Goal: Task Accomplishment & Management: Complete application form

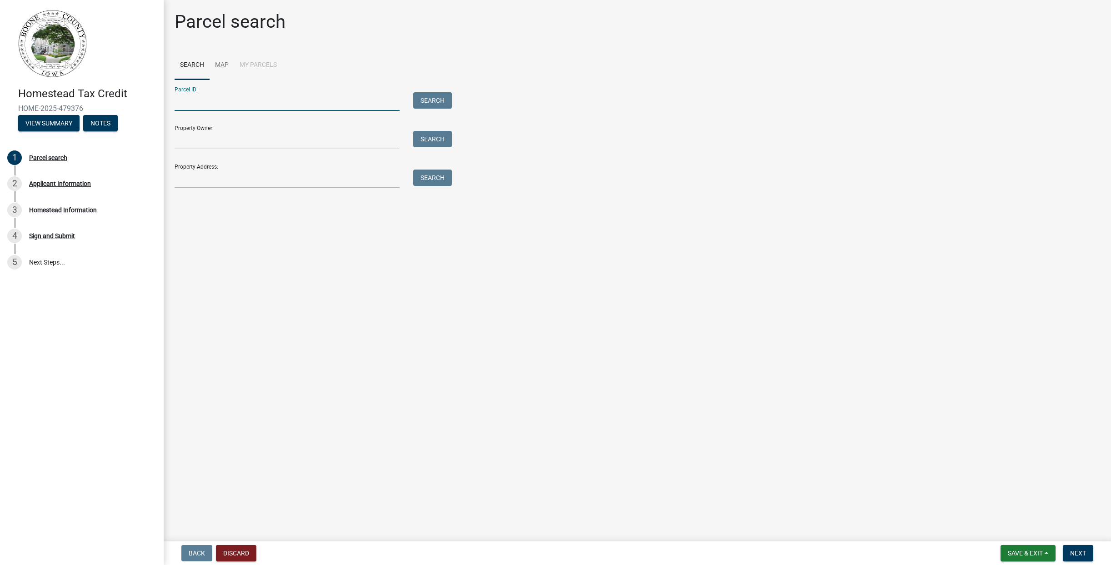
click at [244, 100] on input "Parcel ID:" at bounding box center [287, 101] width 225 height 19
click at [245, 148] on input "Property Owner:" at bounding box center [287, 140] width 225 height 19
type input "[PERSON_NAME]"
click at [435, 145] on button "Search" at bounding box center [432, 139] width 39 height 16
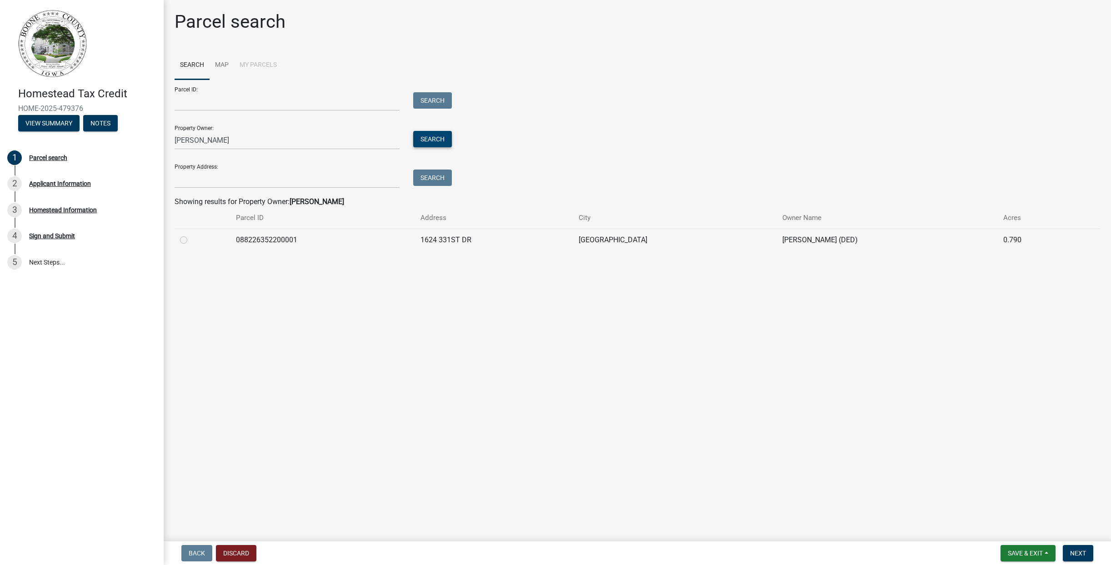
click at [435, 145] on button "Search" at bounding box center [432, 139] width 39 height 16
click at [187, 241] on div at bounding box center [202, 240] width 45 height 11
click at [191, 235] on label at bounding box center [191, 235] width 0 height 0
click at [191, 240] on input "radio" at bounding box center [194, 238] width 6 height 6
radio input "true"
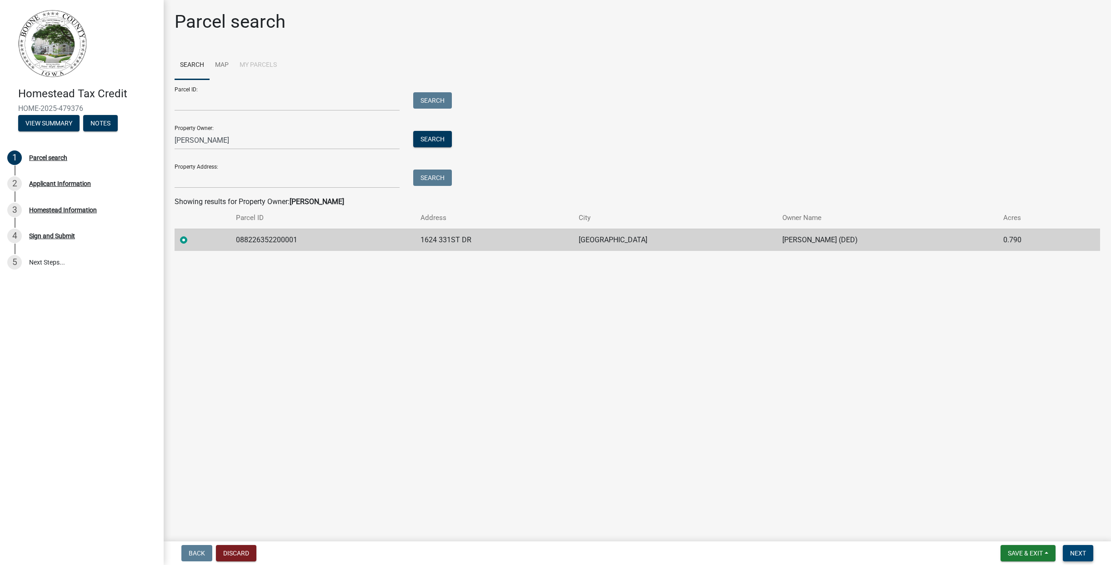
click at [1087, 554] on button "Next" at bounding box center [1078, 553] width 30 height 16
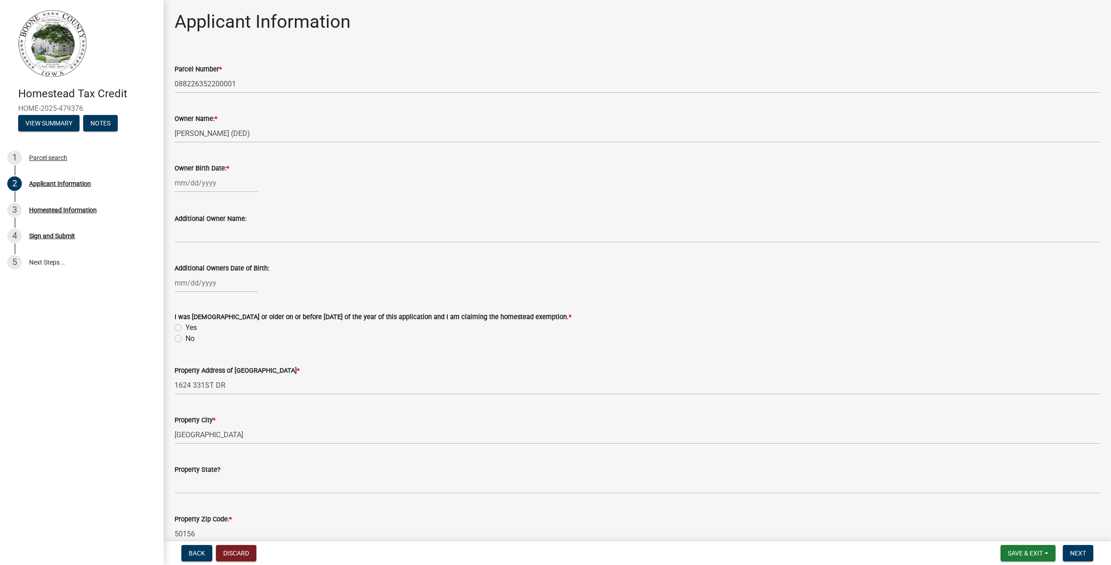
click at [200, 184] on div at bounding box center [216, 183] width 83 height 19
select select "9"
click at [242, 199] on select "1525 1526 1527 1528 1529 1530 1531 1532 1533 1534 1535 1536 1537 1538 1539 1540…" at bounding box center [246, 202] width 33 height 14
select select "1971"
click at [230, 195] on select "1525 1526 1527 1528 1529 1530 1531 1532 1533 1534 1535 1536 1537 1538 1539 1540…" at bounding box center [246, 202] width 33 height 14
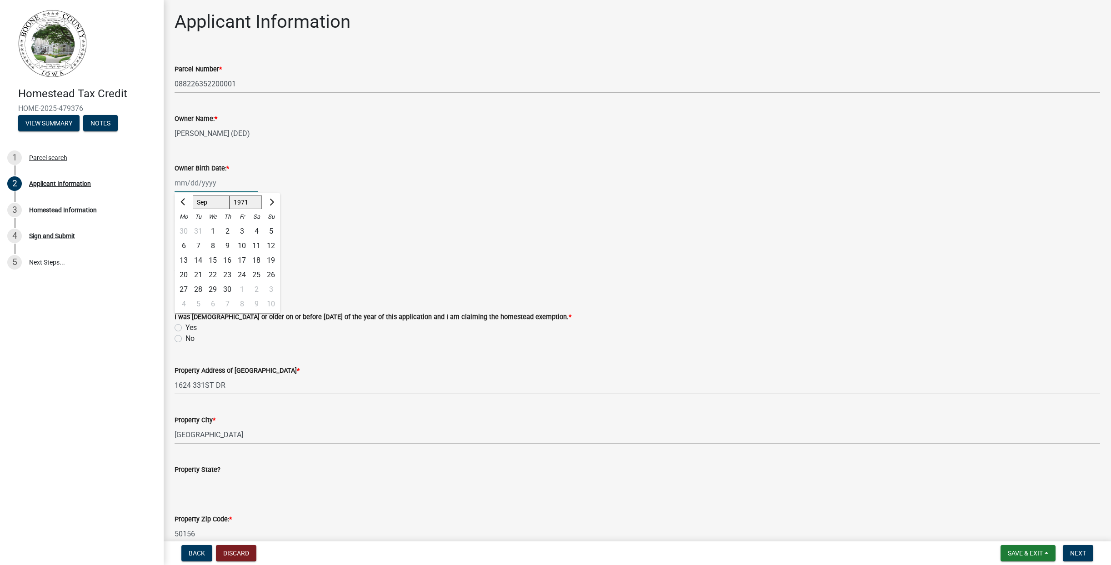
click at [213, 205] on select "Jan Feb Mar Apr May Jun [DATE] Aug Sep Oct Nov Dec" at bounding box center [211, 202] width 37 height 14
select select "11"
click at [193, 195] on select "Jan Feb Mar Apr May Jun [DATE] Aug Sep Oct Nov Dec" at bounding box center [211, 202] width 37 height 14
click at [253, 229] on div "6" at bounding box center [256, 231] width 15 height 15
type input "[DATE]"
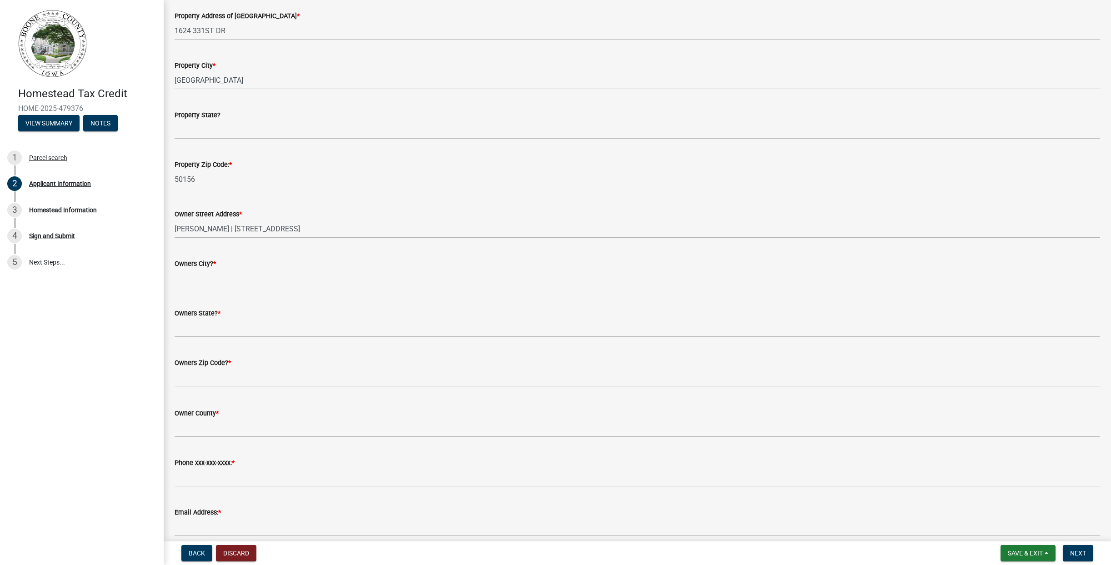
click at [247, 351] on div "Owners Zip Code? *" at bounding box center [638, 366] width 926 height 42
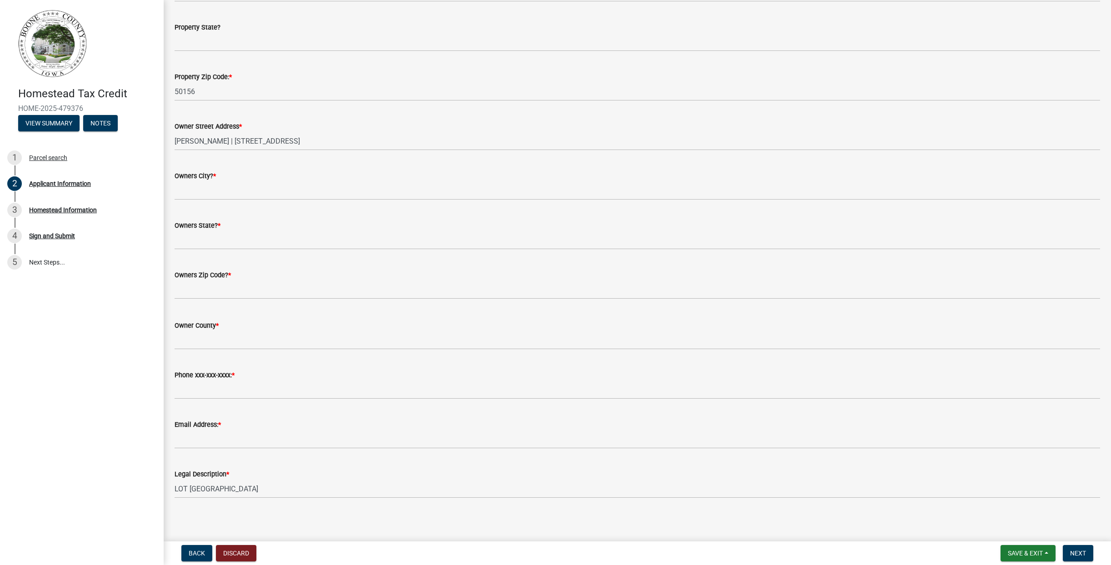
scroll to position [445, 0]
click at [1084, 551] on span "Next" at bounding box center [1078, 553] width 16 height 7
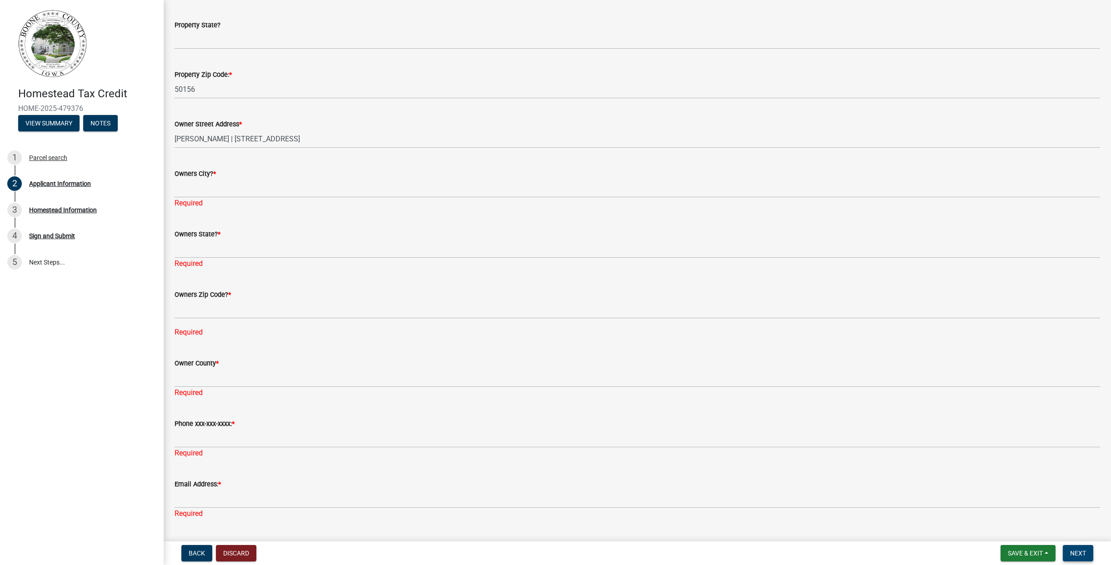
scroll to position [447, 0]
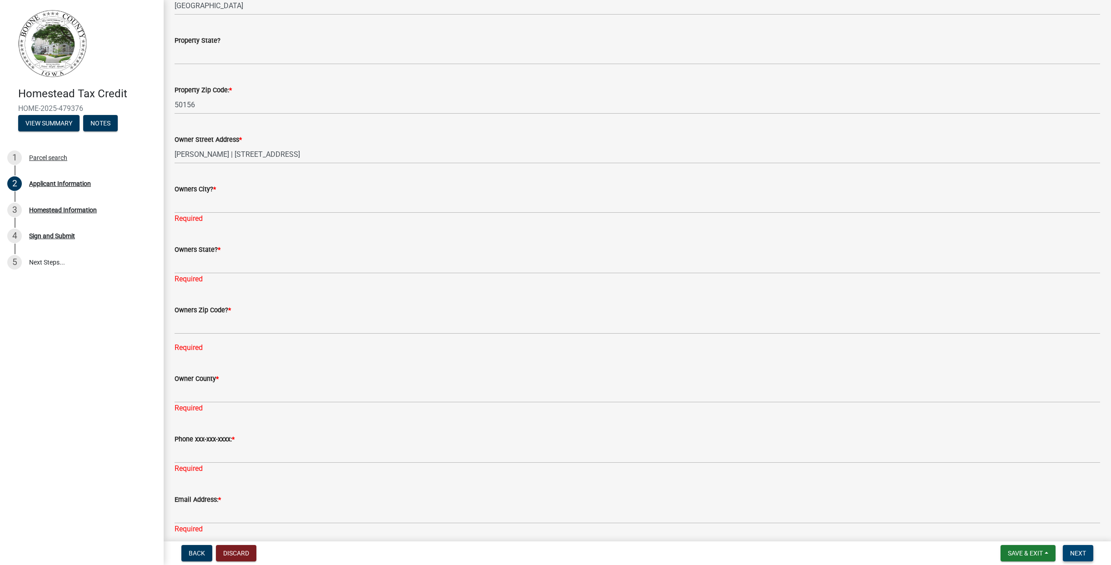
click at [1075, 555] on span "Next" at bounding box center [1078, 553] width 16 height 7
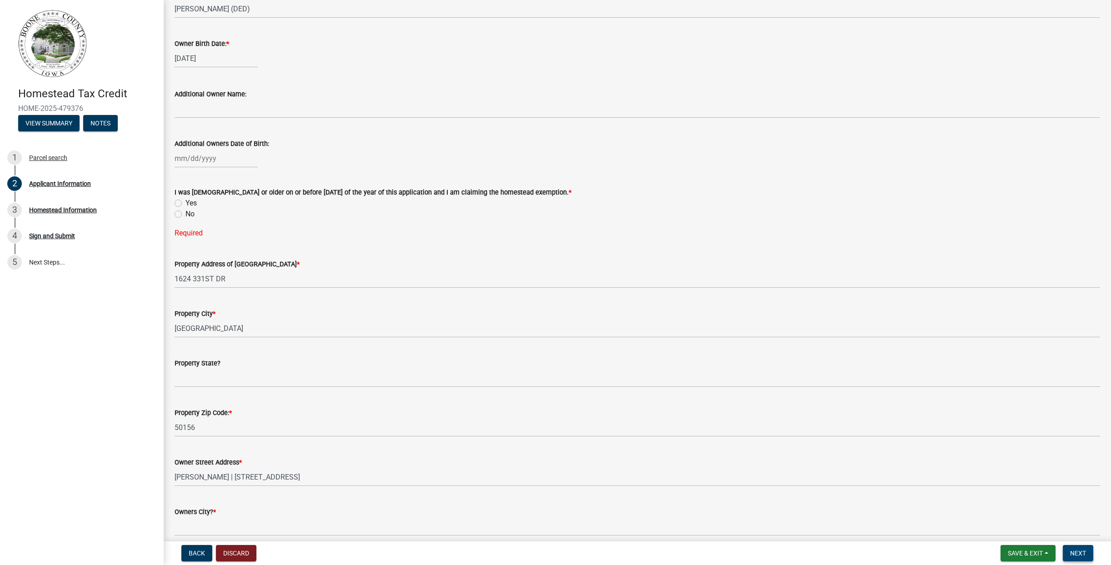
scroll to position [149, 0]
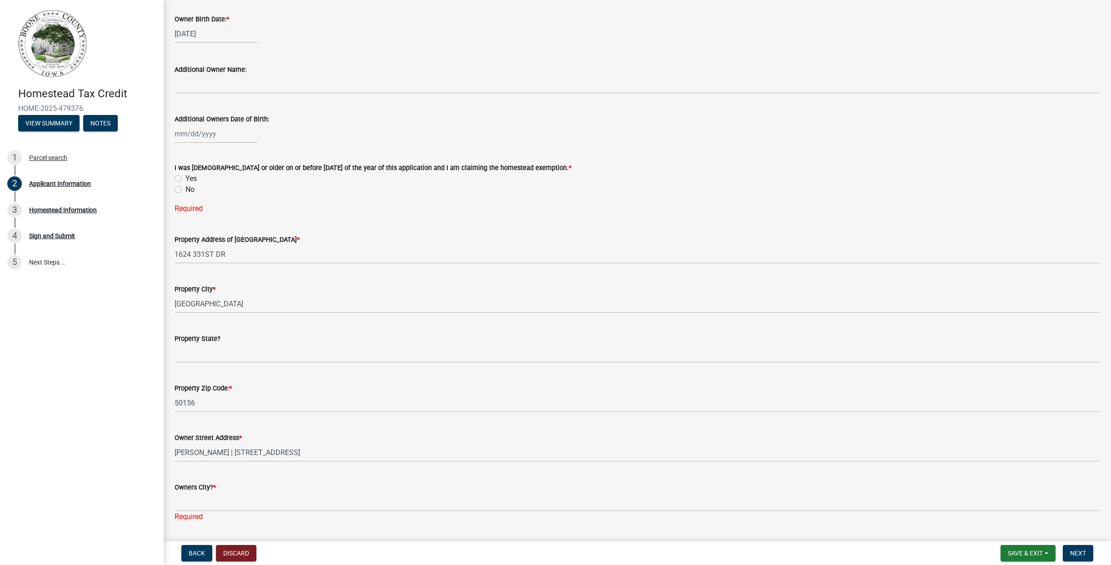
click at [187, 188] on label "No" at bounding box center [189, 189] width 9 height 11
click at [187, 188] on input "No" at bounding box center [188, 187] width 6 height 6
radio input "true"
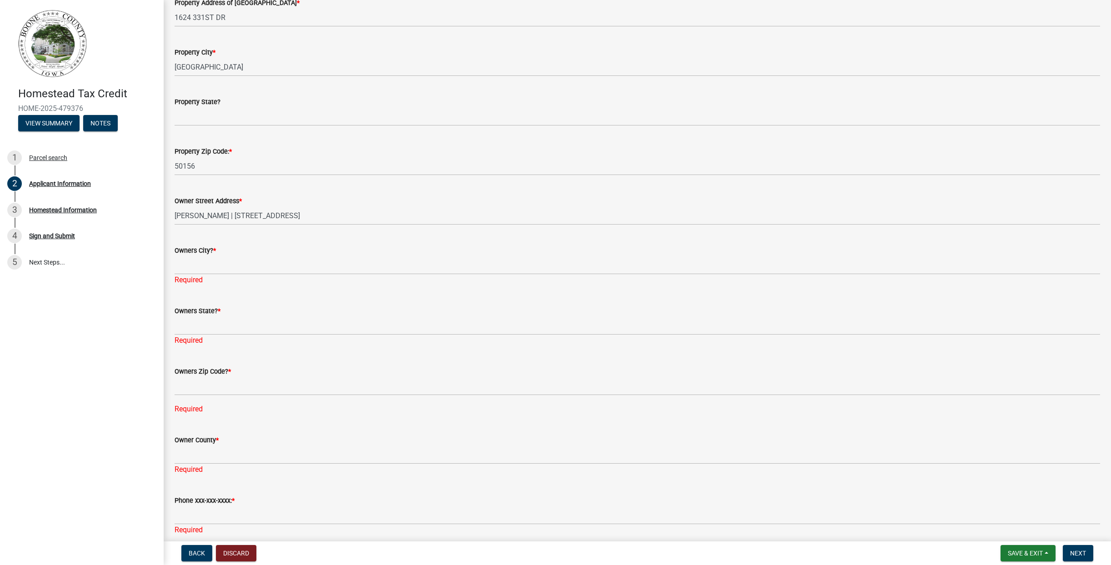
scroll to position [371, 0]
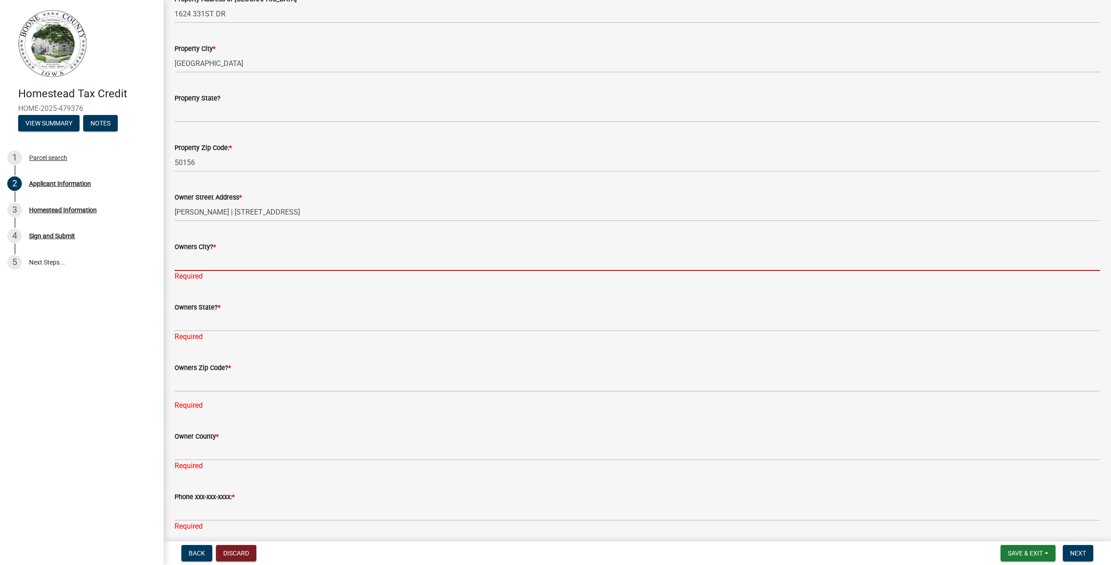
click at [226, 260] on input "Owners City? *" at bounding box center [638, 261] width 926 height 19
type input "[GEOGRAPHIC_DATA]"
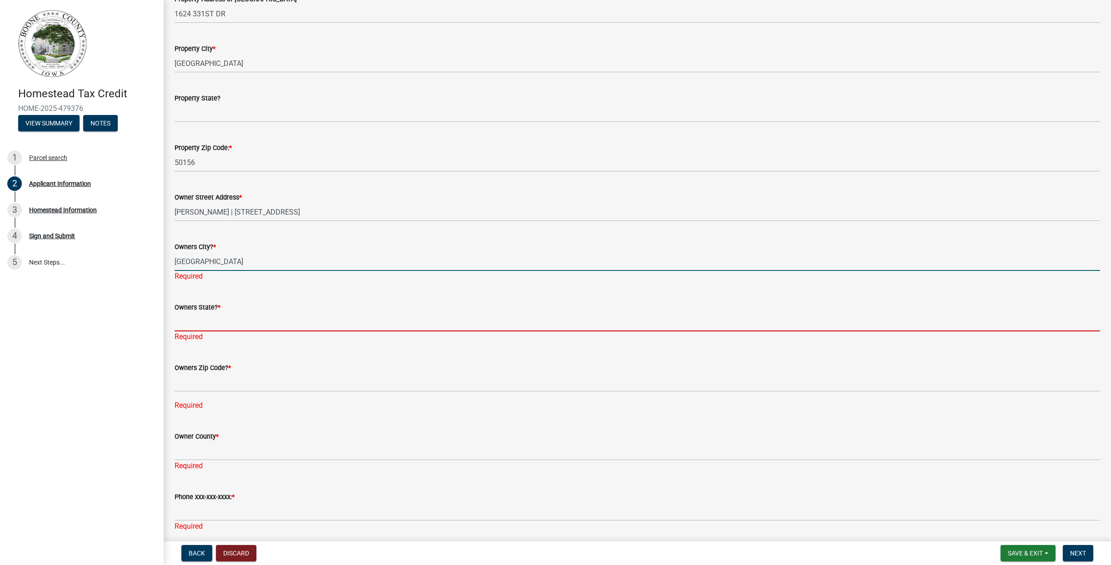
type input "IA"
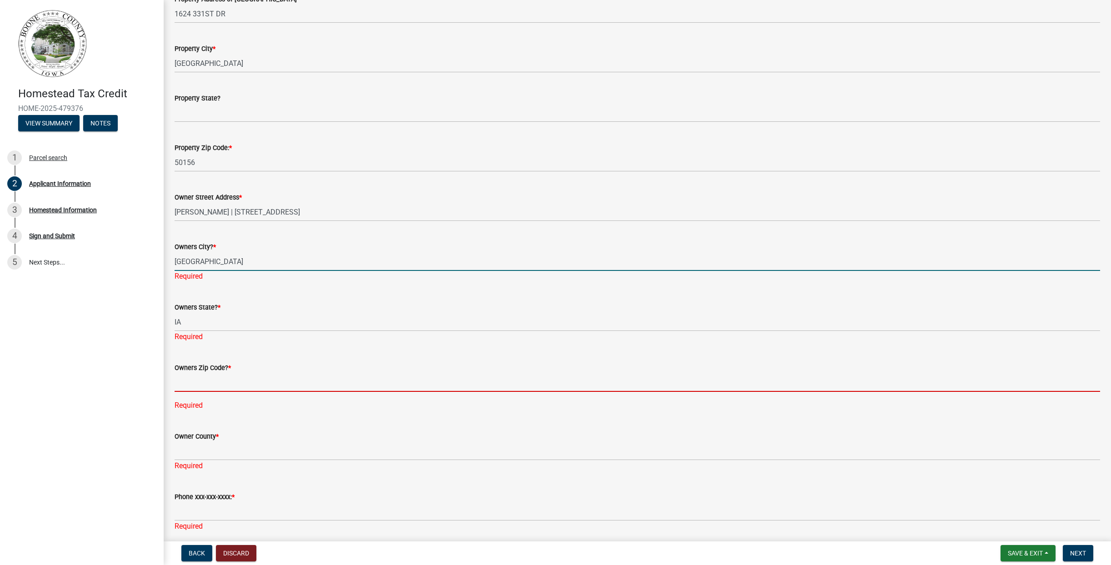
type input "50156-7427"
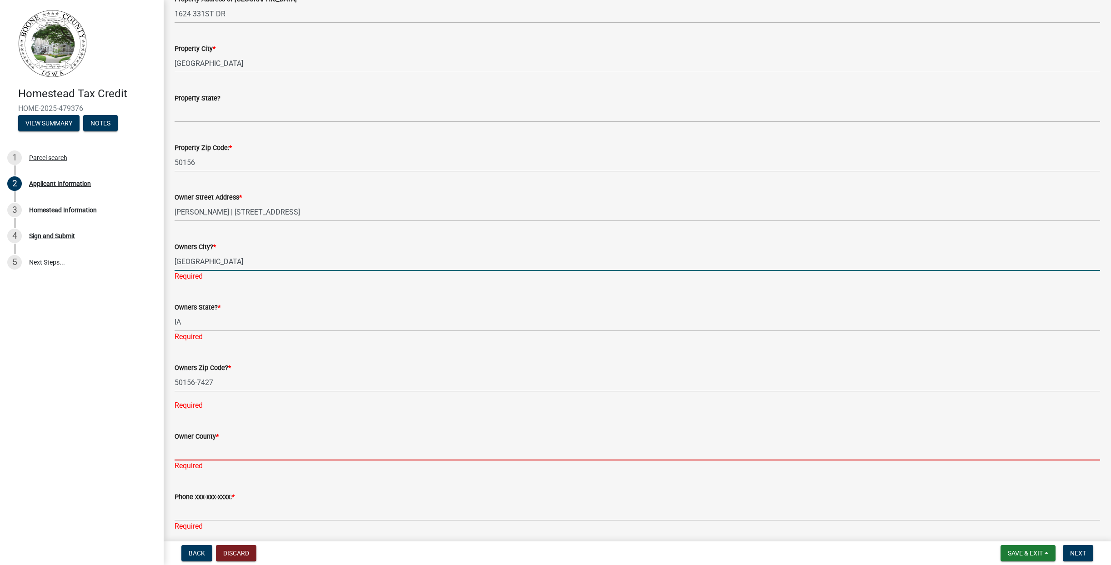
type input "IA"
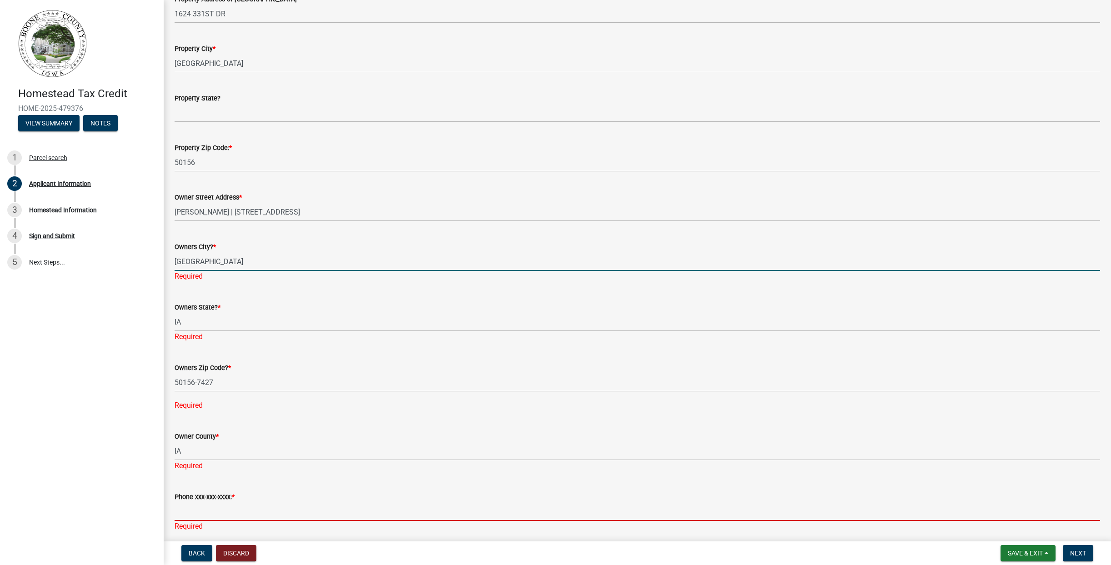
type input "5157837178"
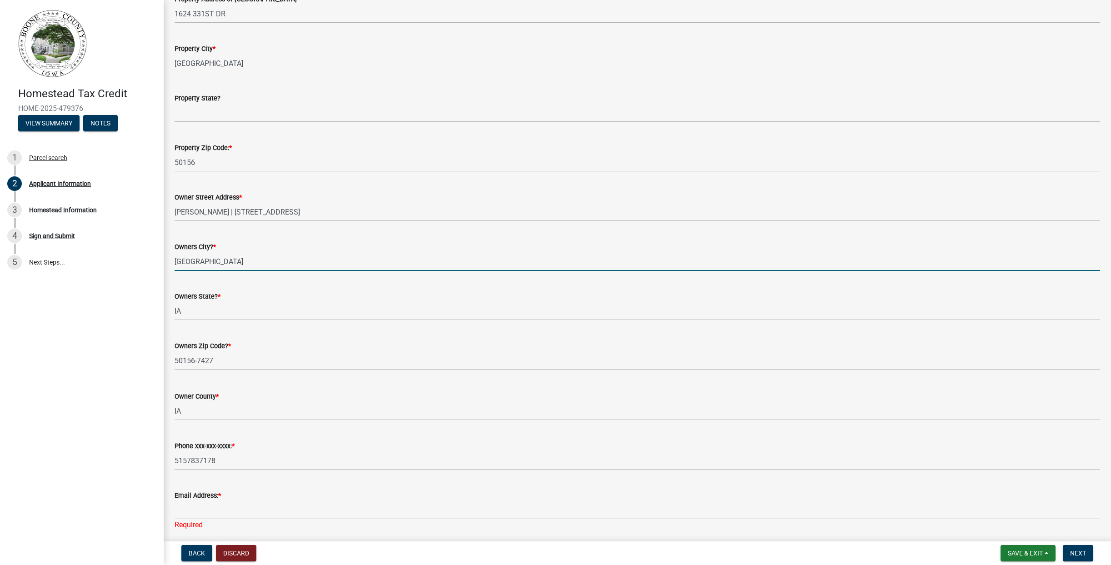
type input "-501567427"
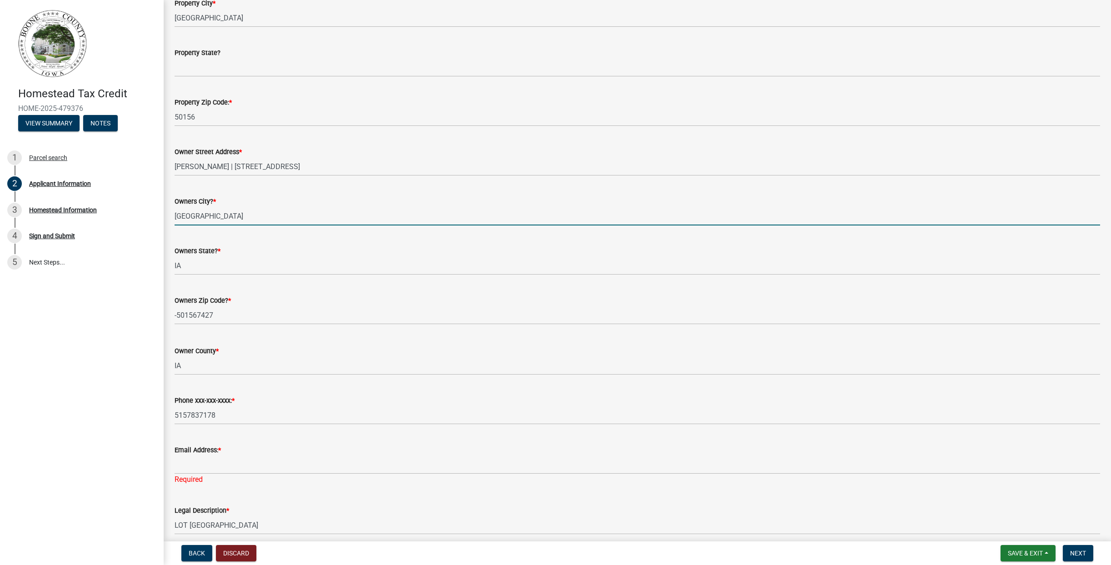
scroll to position [456, 0]
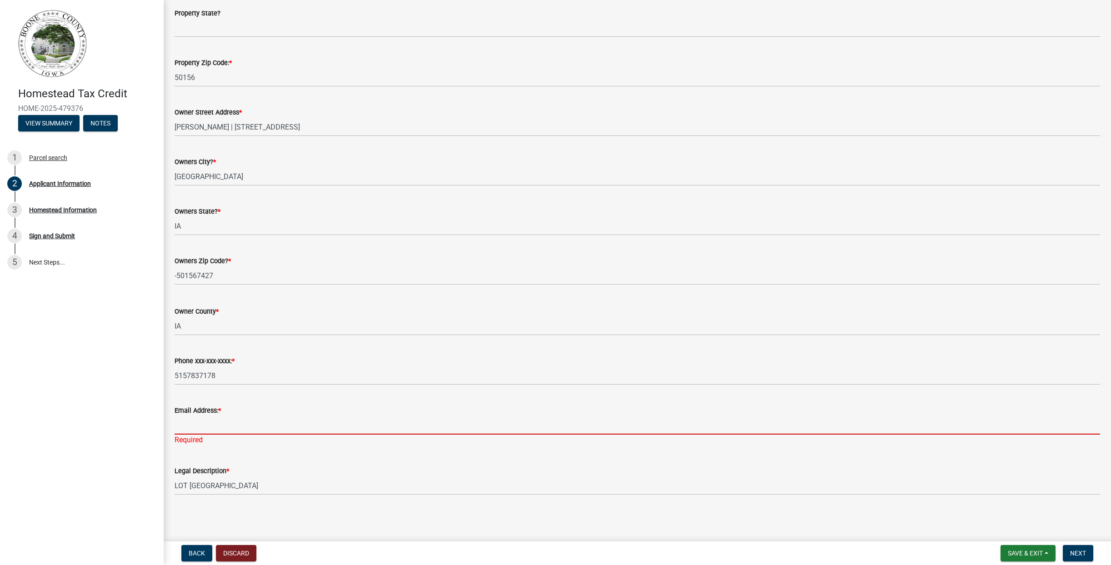
click at [234, 423] on input "Email Address: *" at bounding box center [638, 425] width 926 height 19
type input "[EMAIL_ADDRESS][DOMAIN_NAME]"
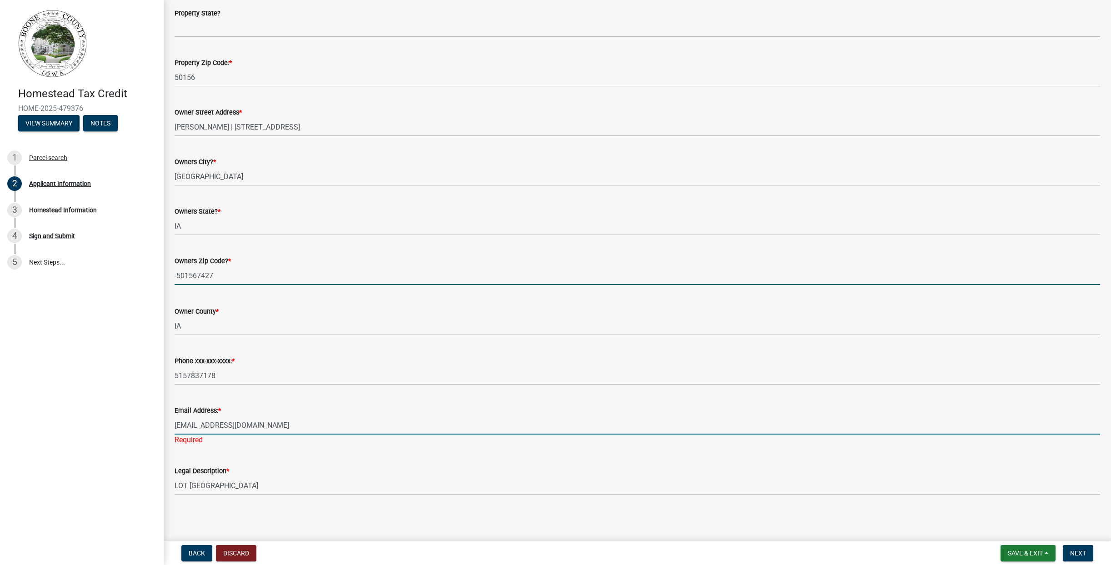
type input "50226"
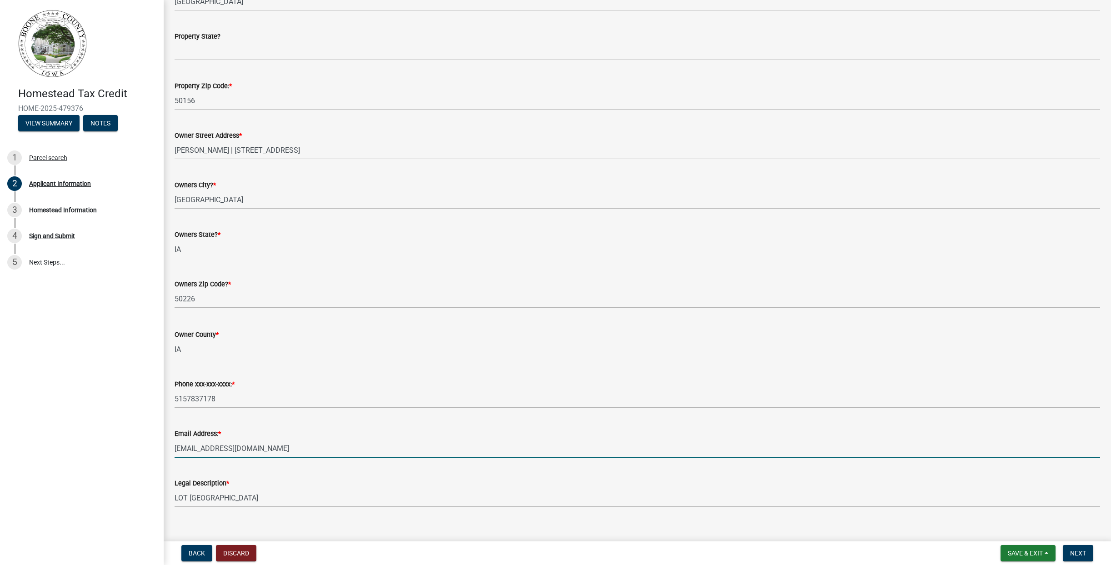
scroll to position [445, 0]
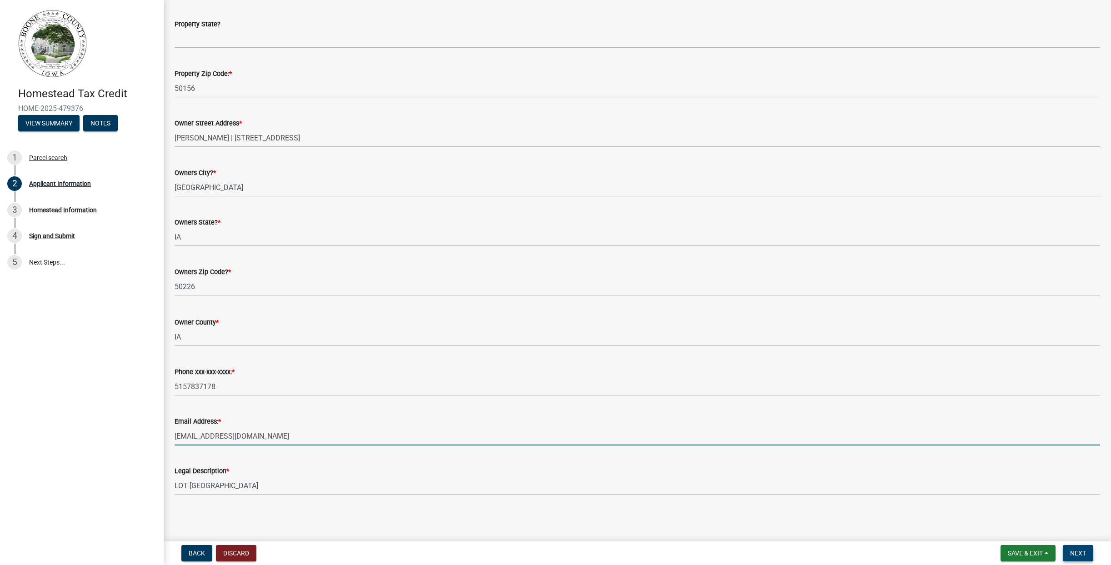
click at [1082, 557] on button "Next" at bounding box center [1078, 553] width 30 height 16
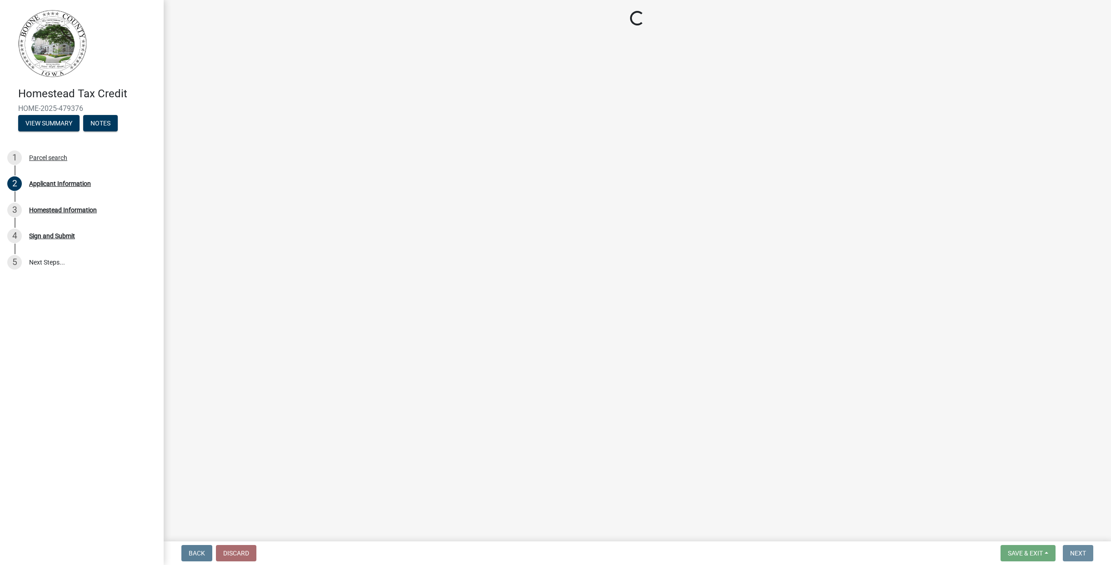
scroll to position [0, 0]
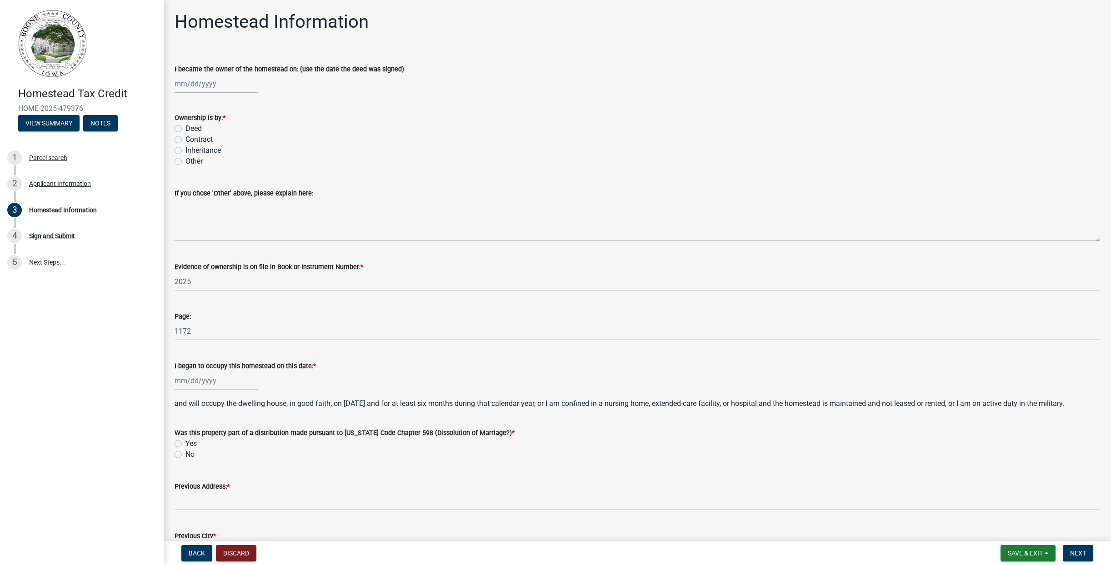
click at [213, 94] on wm-data-entity-input "I became the owner of the homestead on: (use the date the deed was signed)" at bounding box center [638, 76] width 926 height 50
click at [215, 83] on div at bounding box center [216, 84] width 83 height 19
select select "9"
select select "2025"
click at [209, 107] on select "Jan Feb Mar Apr May Jun [DATE] Aug Sep Oct Nov Dec" at bounding box center [211, 103] width 37 height 14
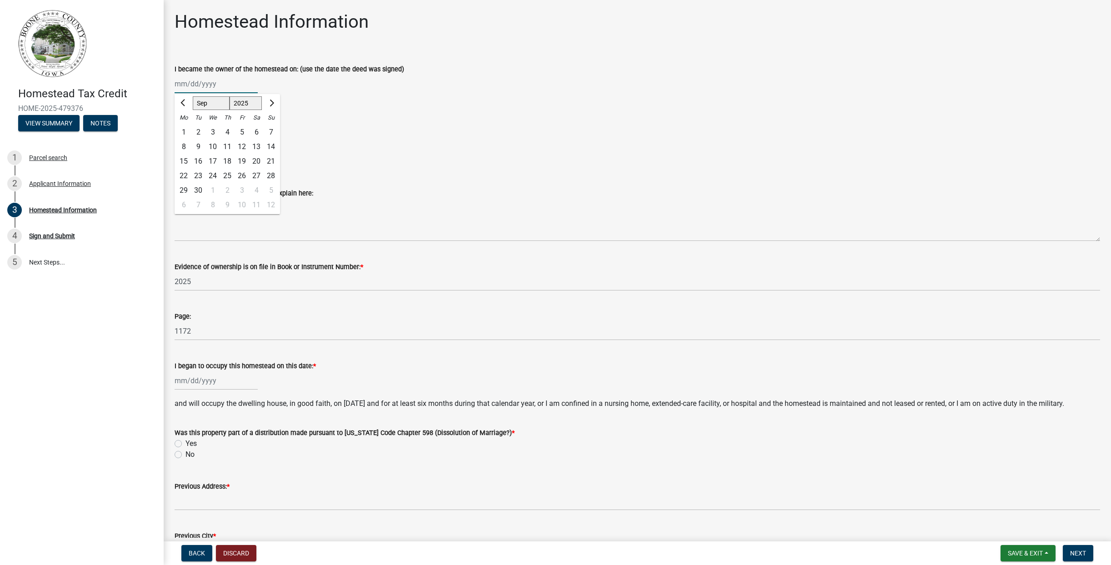
select select "4"
click at [193, 96] on select "Jan Feb Mar Apr May Jun [DATE] Aug Sep Oct Nov Dec" at bounding box center [211, 103] width 37 height 14
click at [180, 159] on div "14" at bounding box center [183, 161] width 15 height 15
type input "[DATE]"
click at [185, 128] on label "Deed" at bounding box center [193, 128] width 16 height 11
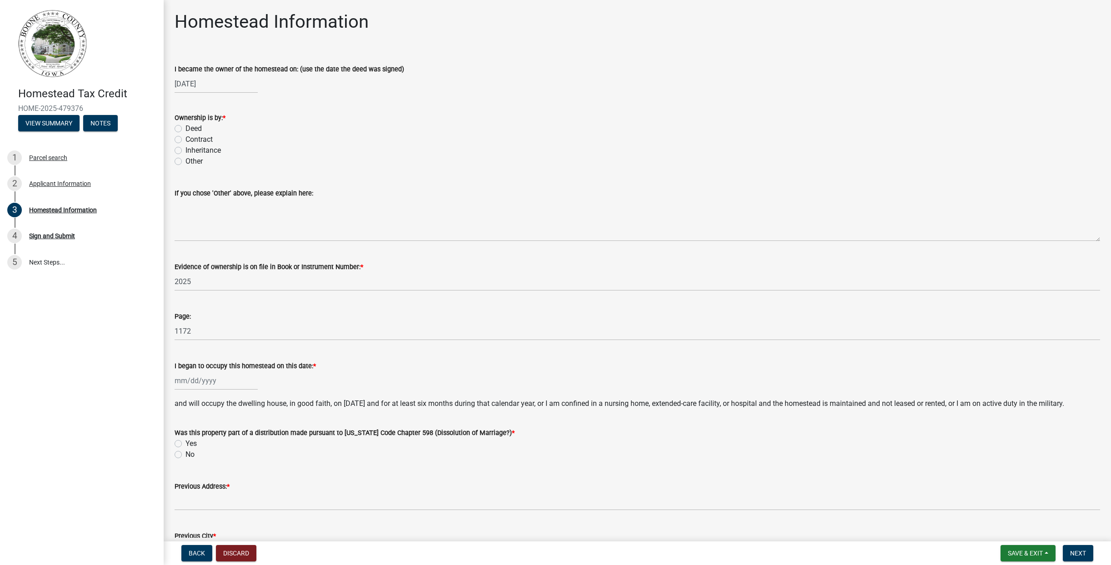
click at [185, 128] on input "Deed" at bounding box center [188, 126] width 6 height 6
radio input "true"
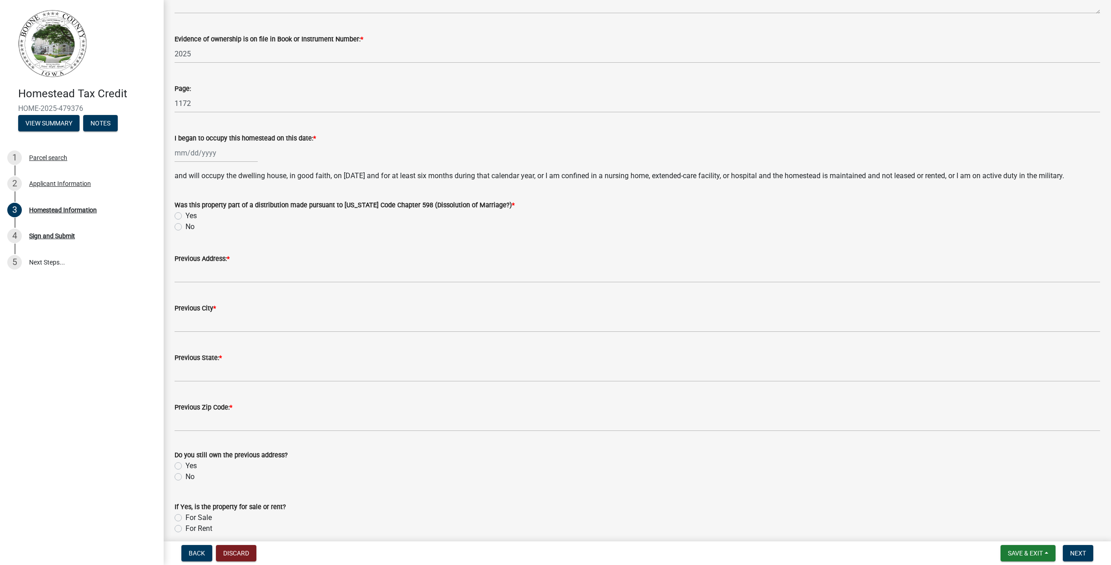
scroll to position [228, 0]
click at [230, 159] on div at bounding box center [216, 153] width 83 height 19
select select "9"
select select "2025"
click at [209, 174] on select "Jan Feb Mar Apr May Jun [DATE] Aug Sep Oct Nov Dec" at bounding box center [211, 172] width 37 height 14
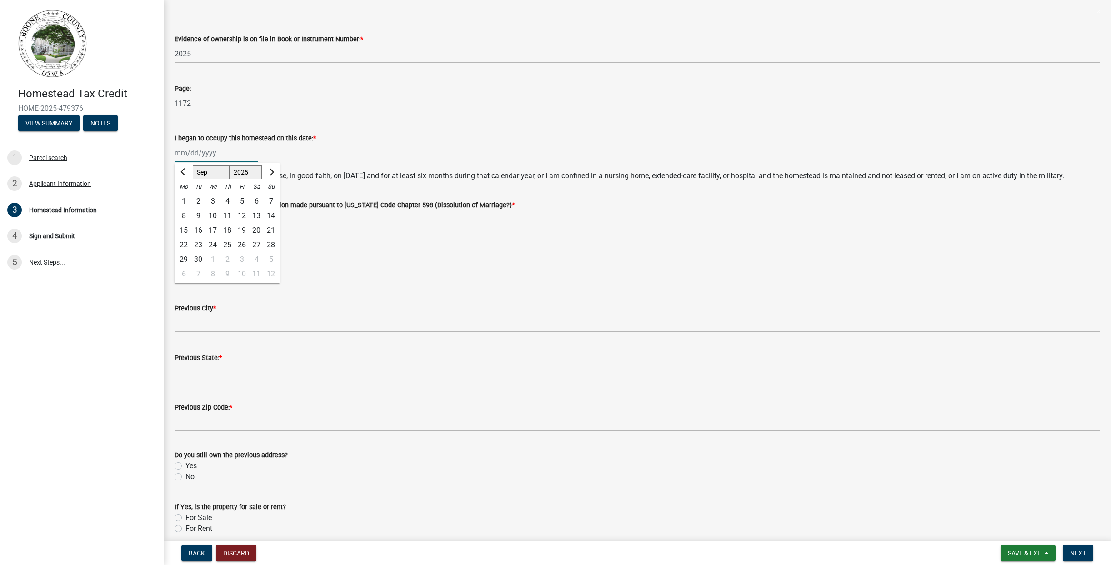
select select "4"
click at [193, 165] on select "Jan Feb Mar Apr May Jun [DATE] Aug Sep Oct Nov Dec" at bounding box center [211, 172] width 37 height 14
click at [188, 229] on div "14" at bounding box center [183, 230] width 15 height 15
type input "[DATE]"
click at [187, 226] on label "No" at bounding box center [189, 226] width 9 height 11
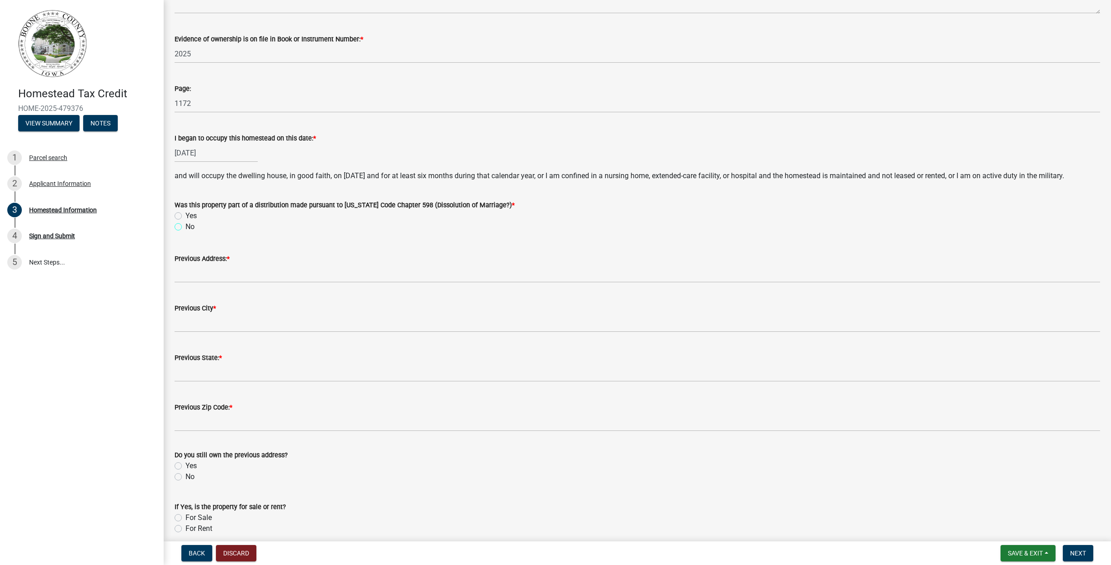
click at [187, 226] on input "No" at bounding box center [188, 224] width 6 height 6
radio input "true"
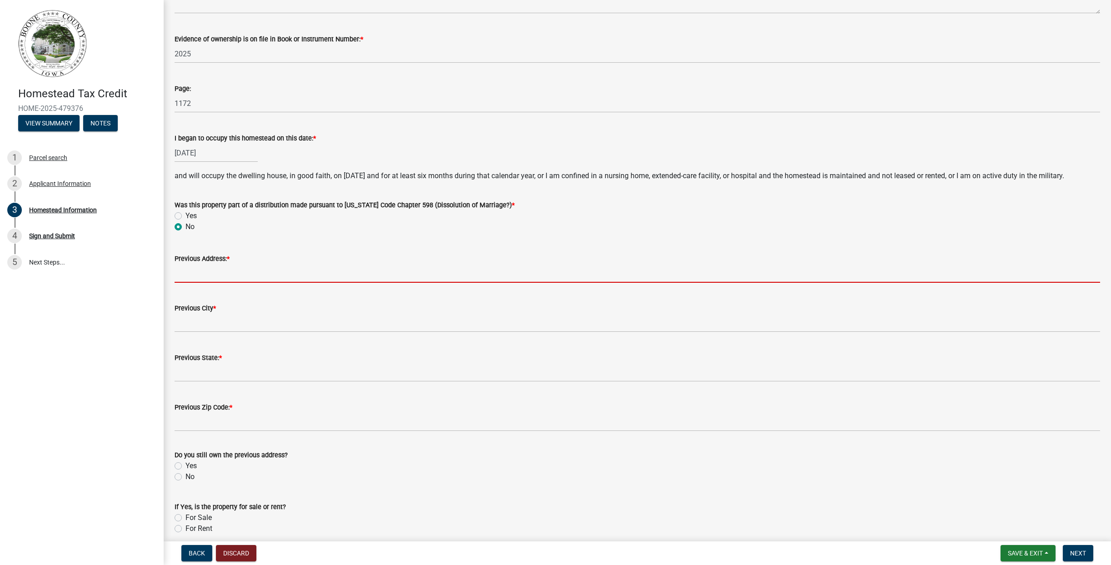
click at [236, 273] on input "Previous Address: *" at bounding box center [638, 273] width 926 height 19
type input "[STREET_ADDRESS]"
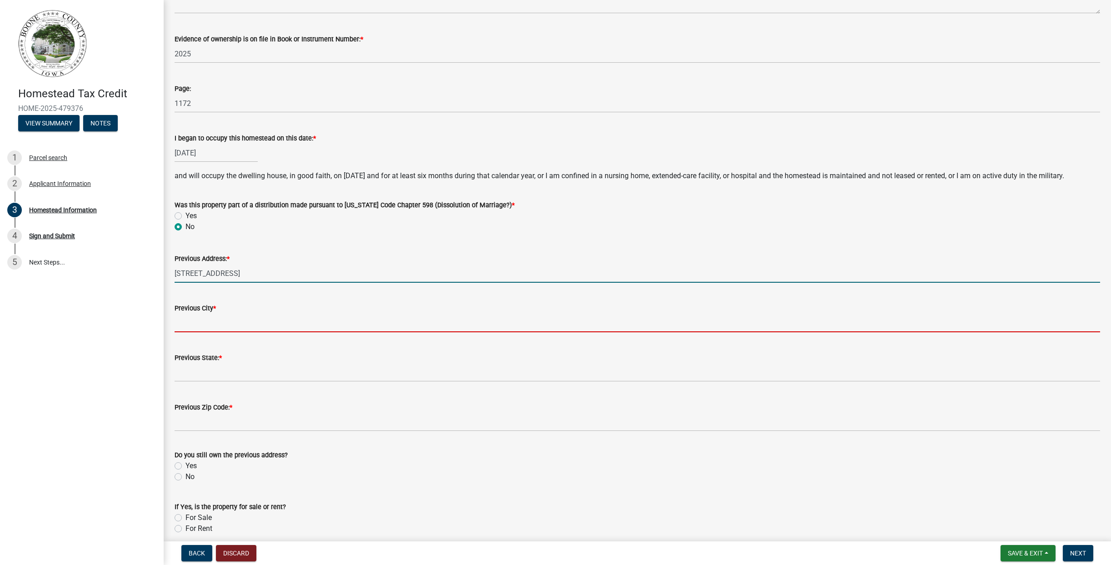
type input "[GEOGRAPHIC_DATA]"
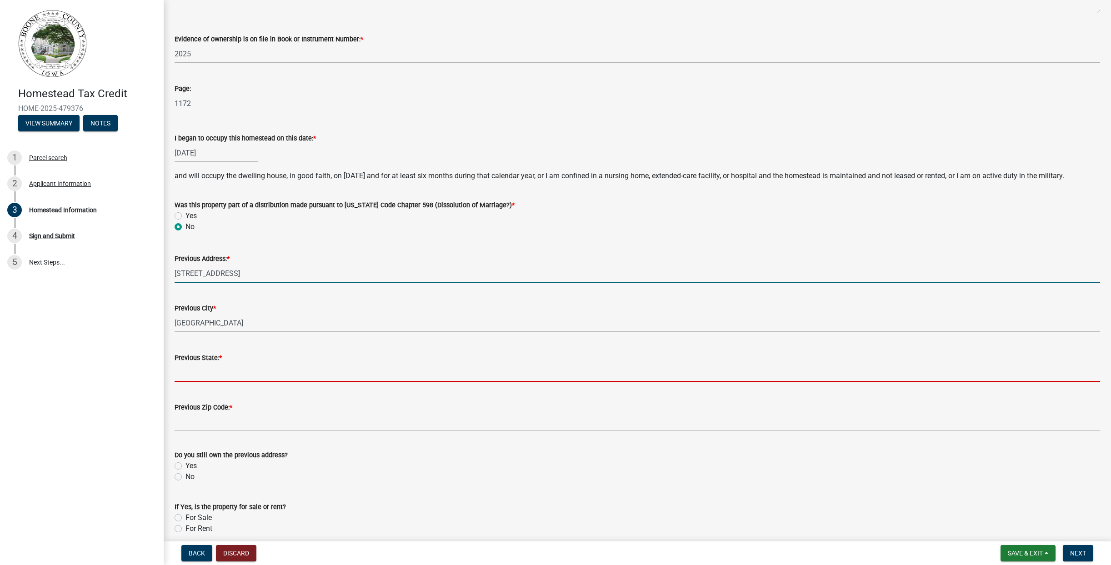
type input "IA"
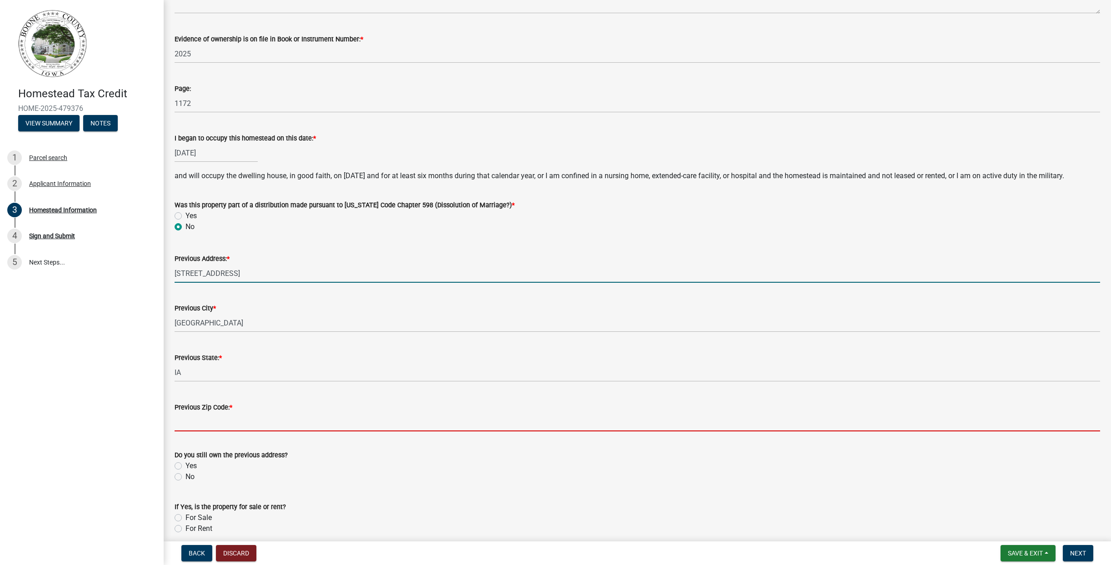
type input "50226"
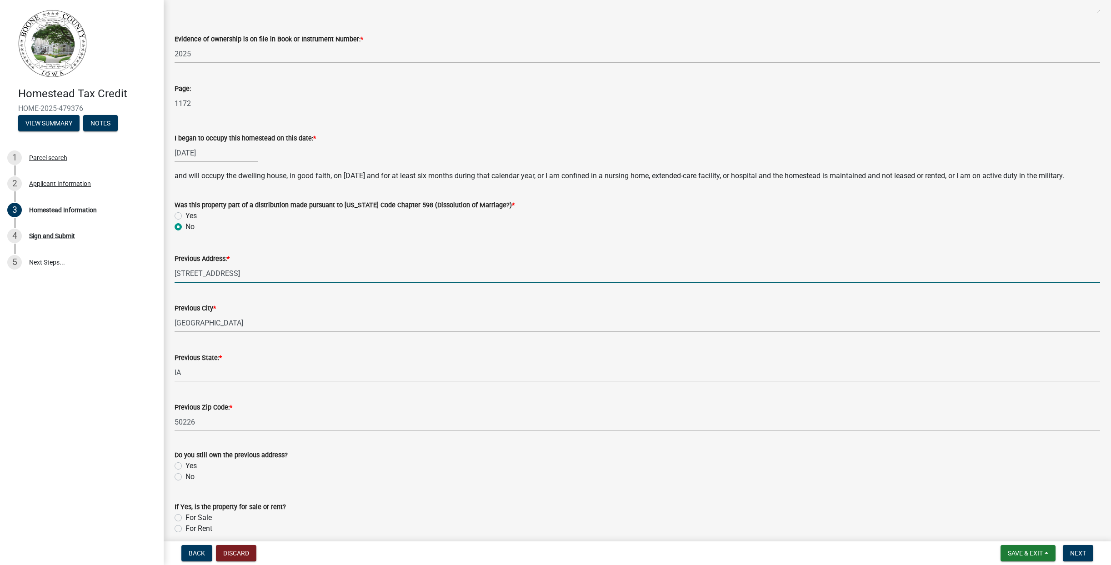
scroll to position [268, 0]
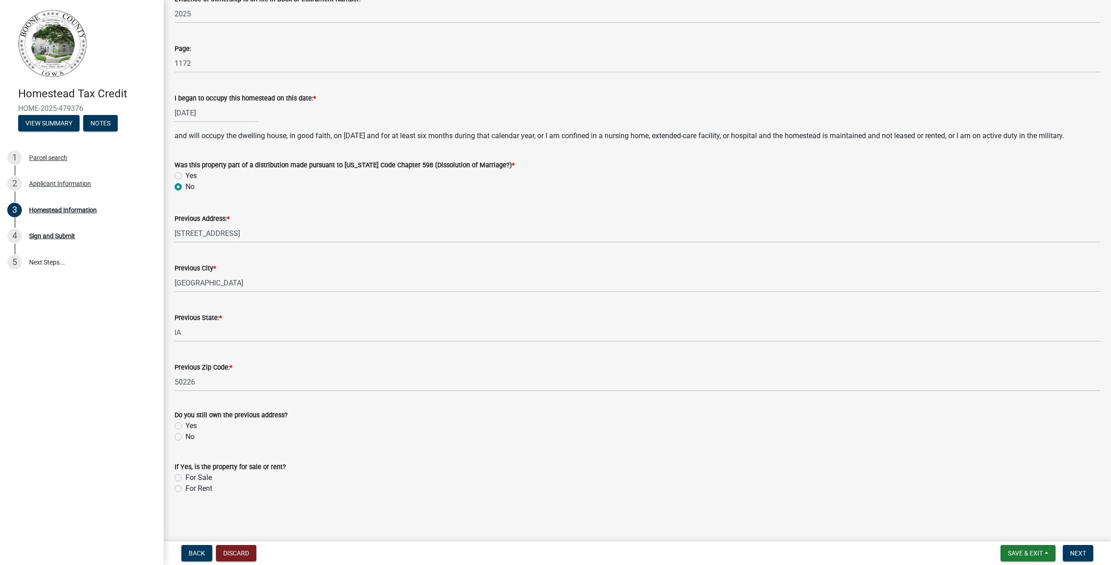
click at [187, 437] on label "No" at bounding box center [189, 436] width 9 height 11
click at [187, 437] on input "No" at bounding box center [188, 434] width 6 height 6
radio input "true"
click at [1077, 548] on button "Next" at bounding box center [1078, 553] width 30 height 16
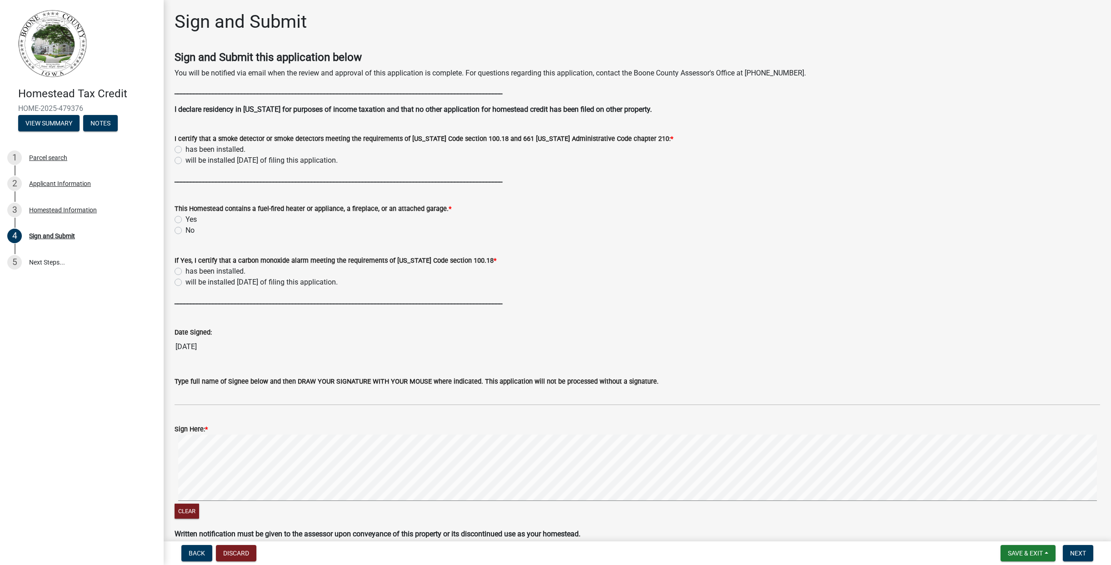
click at [230, 149] on label "has been installed." at bounding box center [215, 149] width 60 height 11
click at [191, 149] on input "has been installed." at bounding box center [188, 147] width 6 height 6
radio input "true"
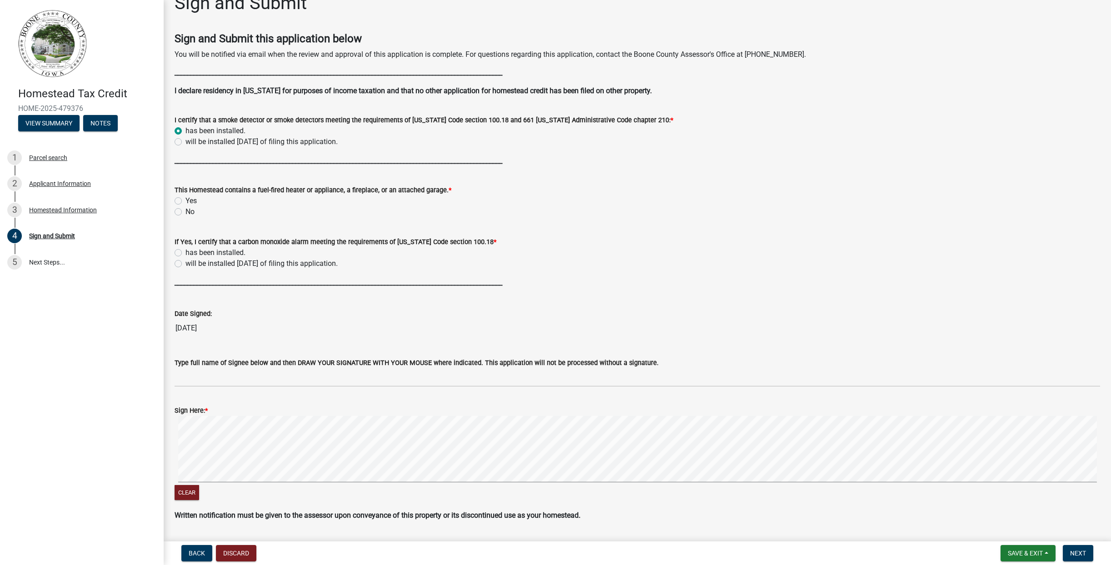
scroll to position [45, 0]
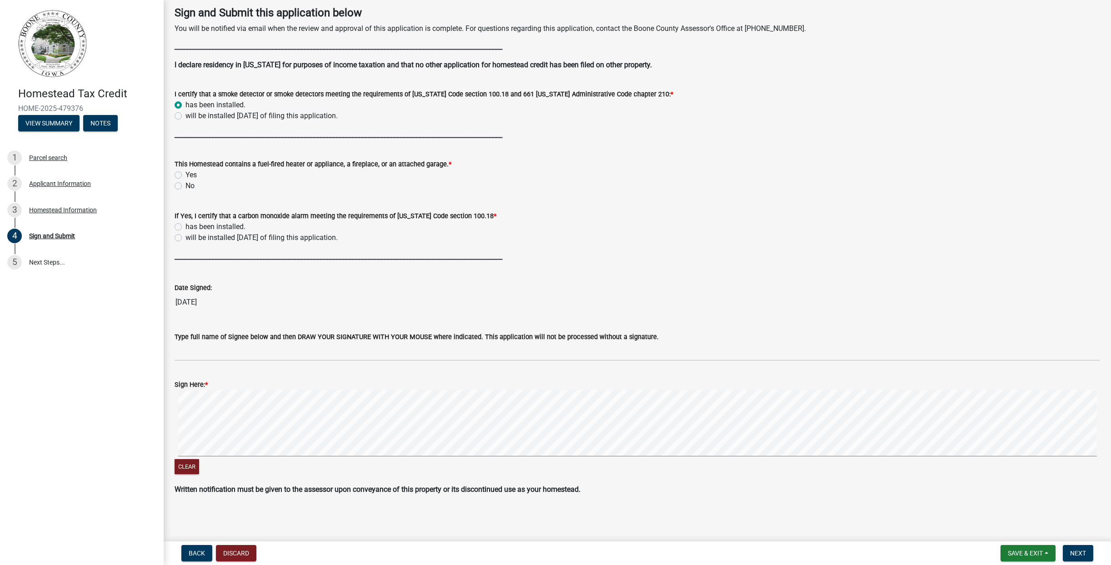
click at [192, 185] on label "No" at bounding box center [189, 185] width 9 height 11
click at [191, 185] on input "No" at bounding box center [188, 183] width 6 height 6
radio input "true"
click at [187, 173] on label "Yes" at bounding box center [190, 175] width 11 height 11
click at [187, 173] on input "Yes" at bounding box center [188, 173] width 6 height 6
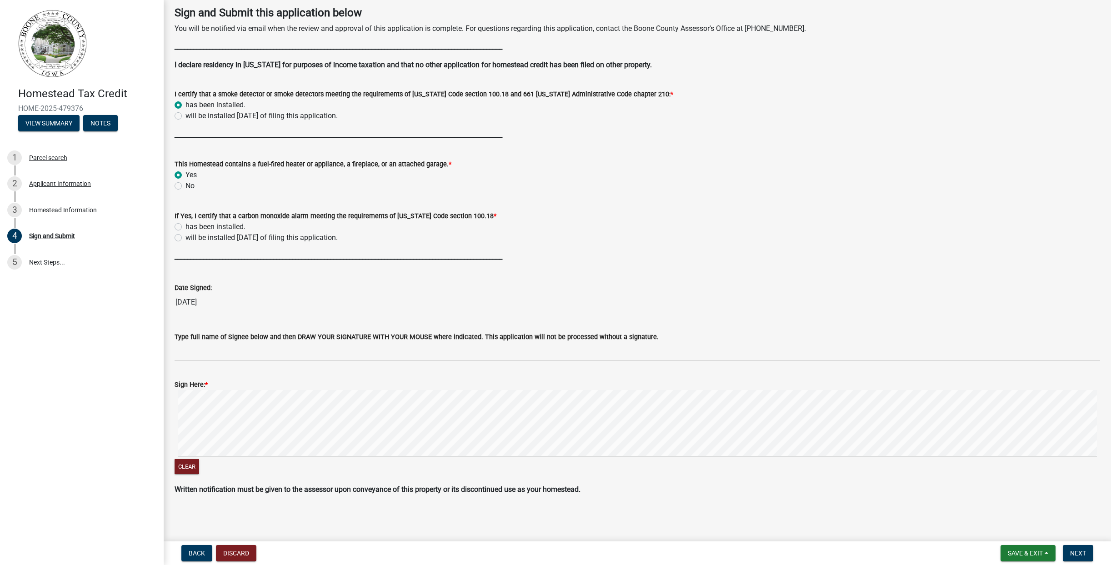
radio input "true"
click at [218, 227] on label "has been installed." at bounding box center [215, 226] width 60 height 11
click at [191, 227] on input "has been installed." at bounding box center [188, 224] width 6 height 6
radio input "true"
click at [1081, 555] on span "Next" at bounding box center [1078, 553] width 16 height 7
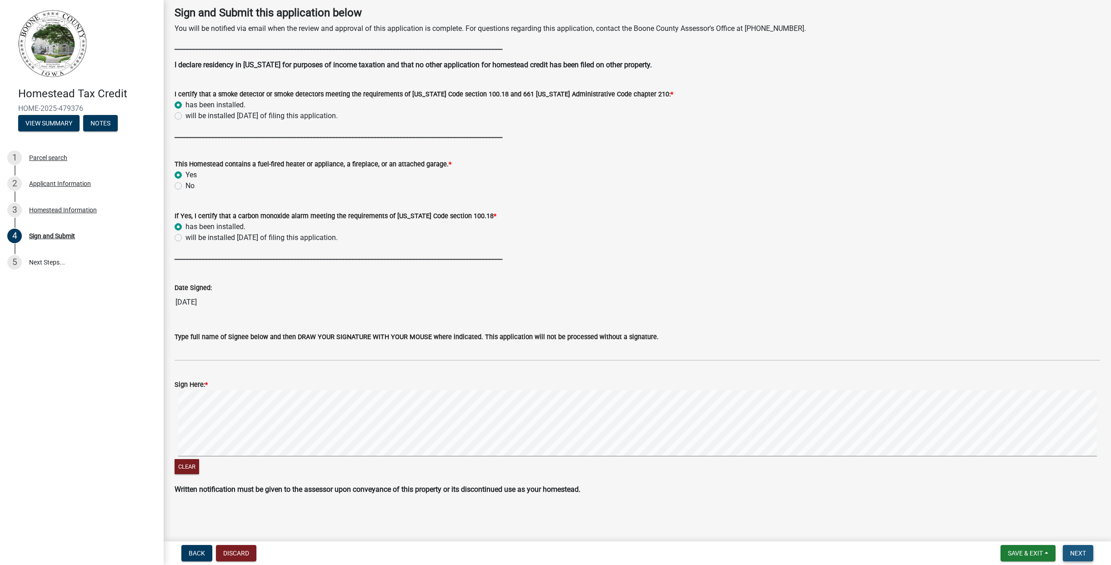
scroll to position [0, 0]
